Goal: Navigation & Orientation: Find specific page/section

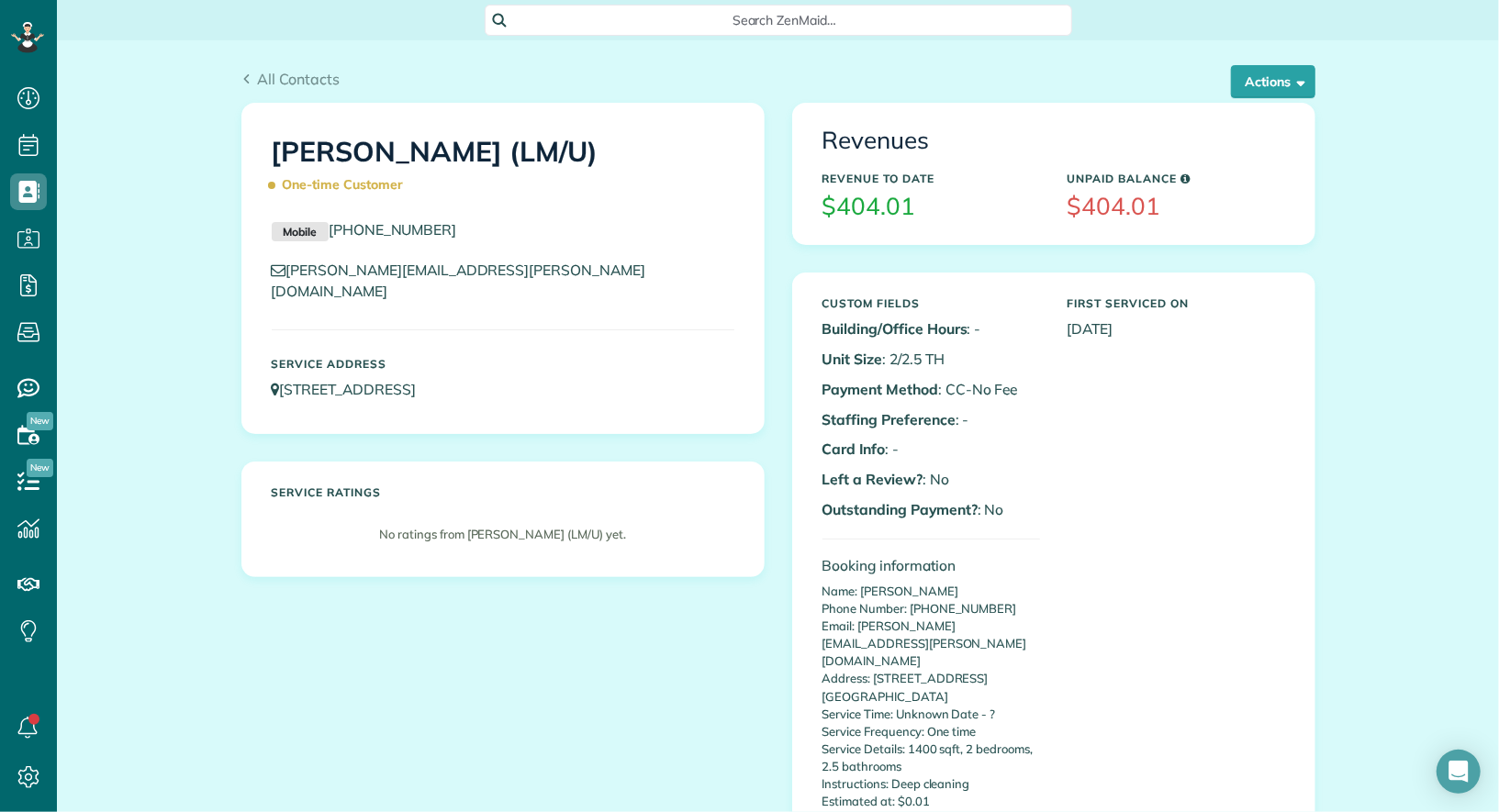
scroll to position [7, 7]
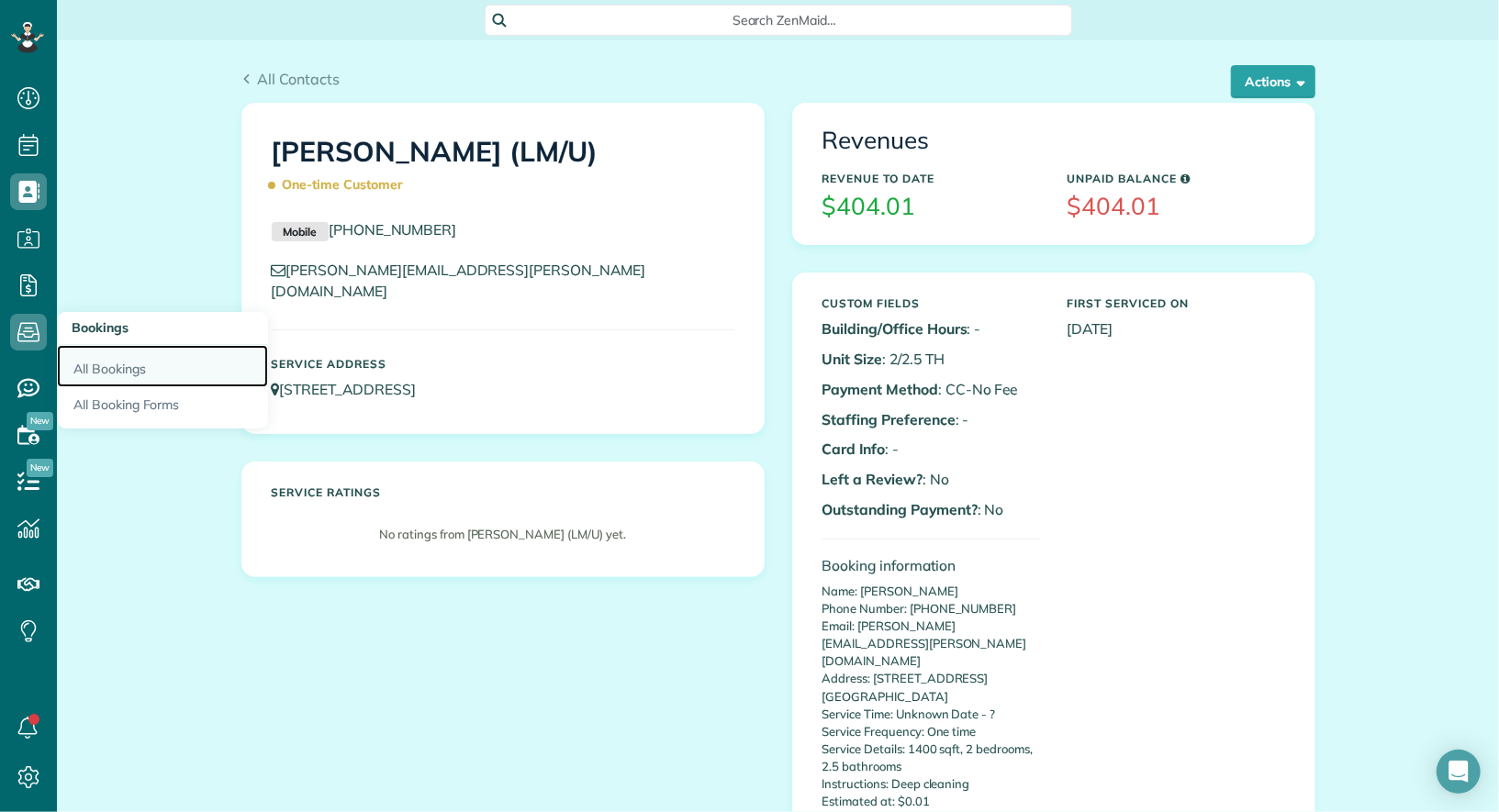
click at [98, 357] on link "All Bookings" at bounding box center [162, 366] width 211 height 42
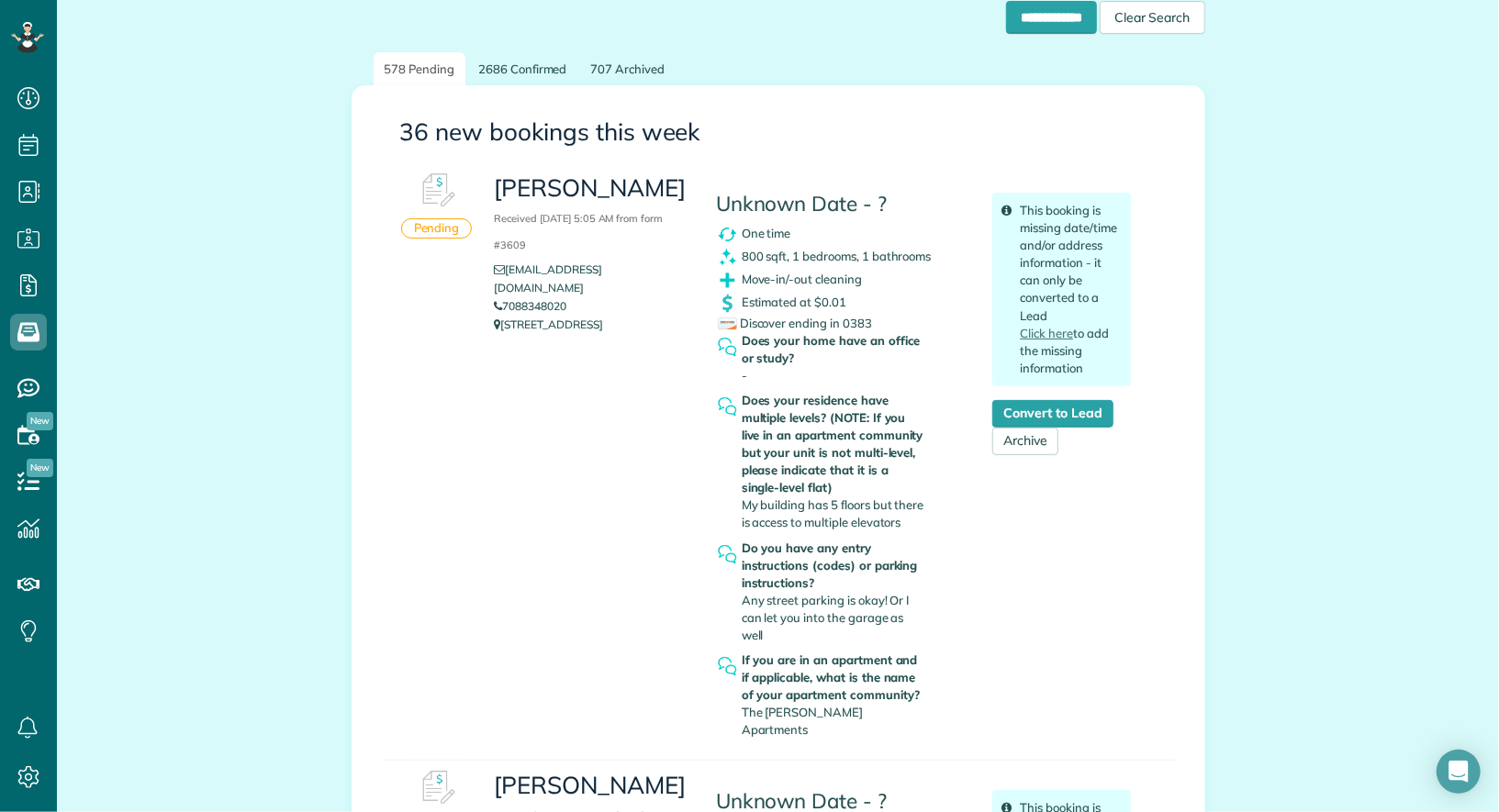
scroll to position [178, 0]
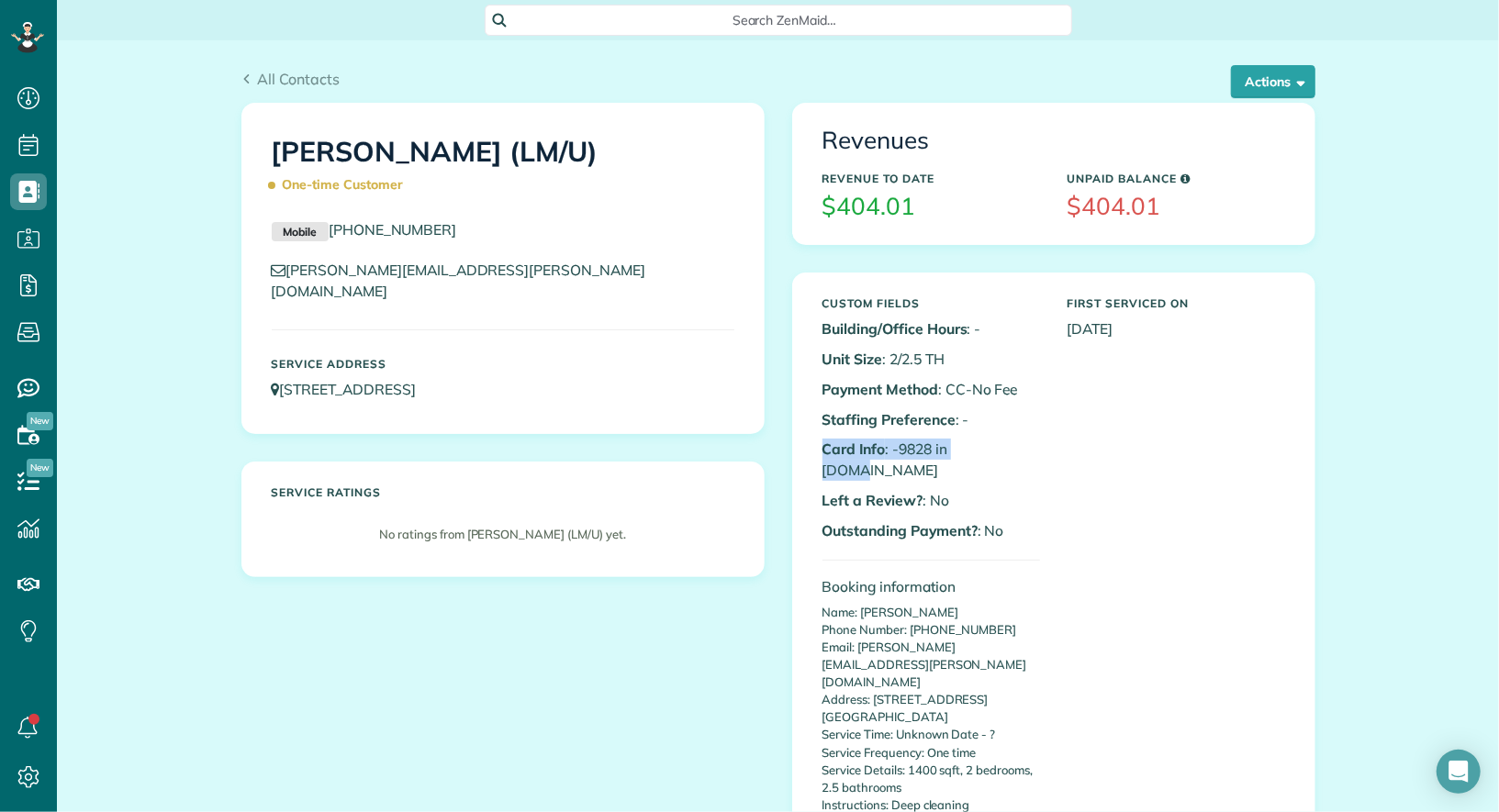
scroll to position [7, 7]
